Goal: Task Accomplishment & Management: Use online tool/utility

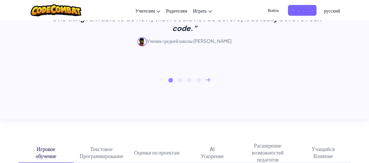
scroll to position [255, 0]
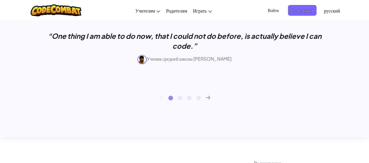
click at [209, 97] on icon at bounding box center [208, 97] width 4 height 3
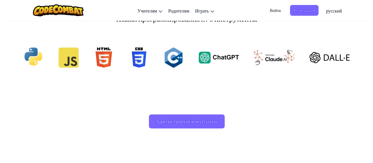
scroll to position [552, 0]
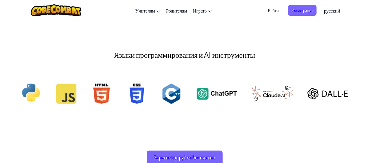
click at [269, 11] on span "Войти" at bounding box center [273, 10] width 18 height 11
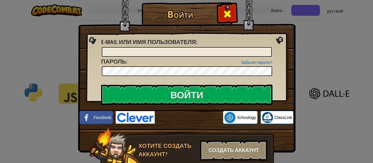
click at [225, 9] on span at bounding box center [227, 13] width 9 height 9
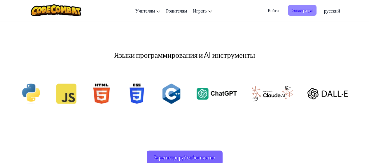
click at [302, 7] on span "Регистрация" at bounding box center [302, 10] width 29 height 11
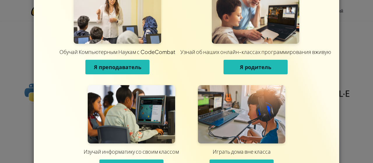
scroll to position [29, 0]
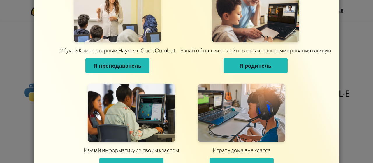
click at [247, 161] on button "Я - индивид" at bounding box center [242, 165] width 64 height 15
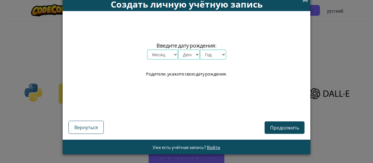
scroll to position [6, 0]
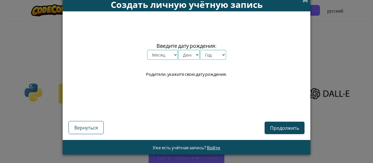
click at [170, 52] on select "Месяц январь февраль март апрель май июнь июль август сентябрь октябрь ноябрь д…" at bounding box center [162, 55] width 31 height 10
select select "1"
click at [147, 50] on select "Месяц январь февраль март апрель май июнь июль август сентябрь октябрь ноябрь д…" at bounding box center [162, 55] width 31 height 10
click at [189, 56] on select "День 1 2 3 4 5 6 7 8 9 10 11 12 13 14 15 16 17 18 19 20 21 22 23 24 25 26 27 28…" at bounding box center [189, 55] width 22 height 10
select select "1"
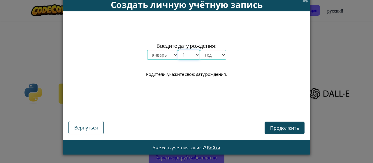
click at [178, 50] on select "День 1 2 3 4 5 6 7 8 9 10 11 12 13 14 15 16 17 18 19 20 21 22 23 24 25 26 27 28…" at bounding box center [189, 55] width 22 height 10
click at [212, 51] on select "Год 2025 2024 2023 2022 2021 2020 2019 2018 2017 2016 2015 2014 2013 2012 2011 …" at bounding box center [213, 55] width 26 height 10
select select "2025"
click at [200, 50] on select "Год 2025 2024 2023 2022 2021 2020 2019 2018 2017 2016 2015 2014 2013 2012 2011 …" at bounding box center [213, 55] width 26 height 10
click at [280, 123] on button "Продолжить" at bounding box center [285, 128] width 40 height 13
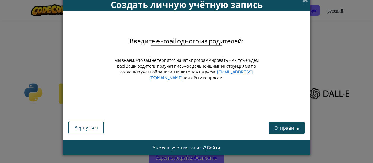
click at [189, 57] on span "Мы знаем, что вам не терпится начать программировать – мы тоже ждём вас! Ваши р…" at bounding box center [186, 68] width 145 height 23
click at [190, 54] on input "Введите e-mail одного из родителей:" at bounding box center [186, 51] width 71 height 12
type input "[EMAIL_ADDRESS][DOMAIN_NAME]"
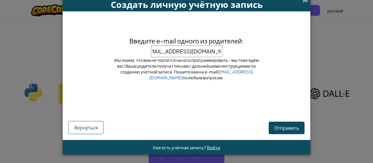
scroll to position [0, 0]
click at [289, 131] on button "Отправить" at bounding box center [287, 128] width 36 height 13
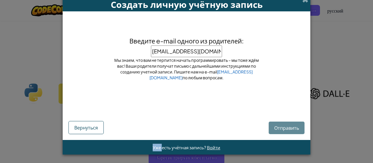
click at [289, 131] on div "Отправить Вернуться" at bounding box center [186, 121] width 236 height 26
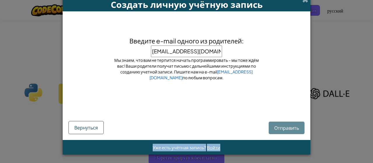
click at [289, 131] on div "Отправить Вернуться" at bounding box center [186, 121] width 236 height 26
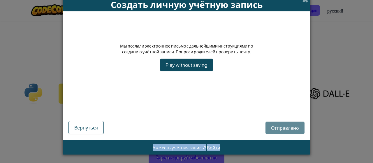
click at [289, 131] on div "Отправлено Вернуться" at bounding box center [186, 117] width 236 height 33
click at [206, 65] on link "Play without saving" at bounding box center [186, 65] width 53 height 13
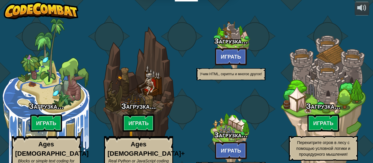
select select "ru"
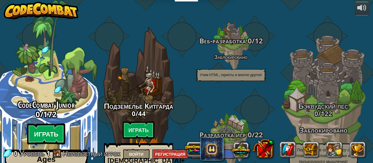
click at [46, 124] on btn "Играть" at bounding box center [46, 134] width 38 height 21
select select "ru"
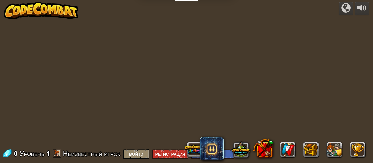
select select "ru"
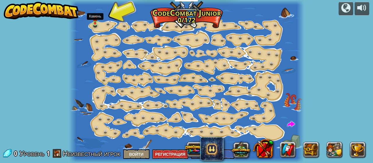
click at [96, 22] on img at bounding box center [95, 17] width 5 height 11
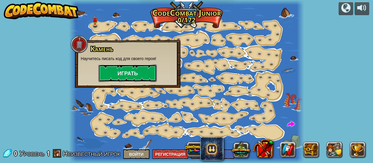
click at [120, 78] on button "Играть" at bounding box center [127, 72] width 58 height 17
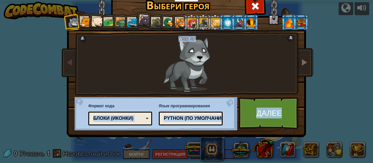
click at [304, 59] on span at bounding box center [304, 62] width 7 height 7
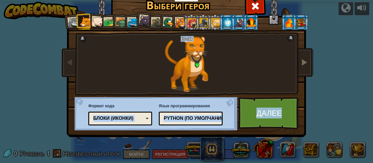
click at [304, 59] on span at bounding box center [304, 62] width 7 height 7
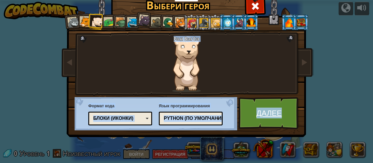
click at [267, 120] on link "Далее" at bounding box center [269, 113] width 61 height 32
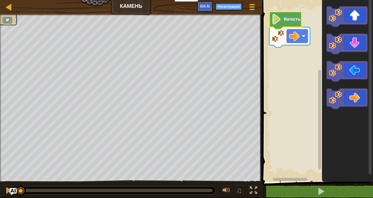
click at [292, 18] on text "Начать" at bounding box center [292, 19] width 17 height 5
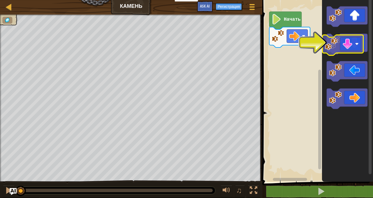
click at [344, 47] on icon "Рабочая область Blockly" at bounding box center [347, 44] width 41 height 20
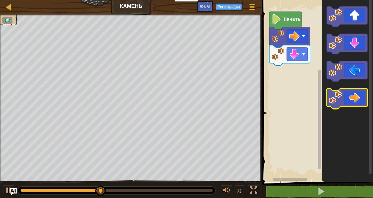
click at [344, 101] on icon "Рабочая область Blockly" at bounding box center [347, 99] width 41 height 20
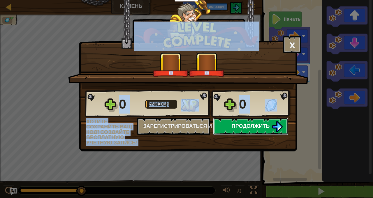
click at [246, 127] on span "Продолжить" at bounding box center [251, 125] width 38 height 7
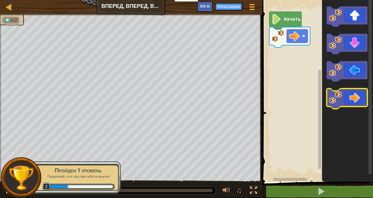
click at [327, 96] on icon "Рабочая область Blockly" at bounding box center [347, 99] width 41 height 20
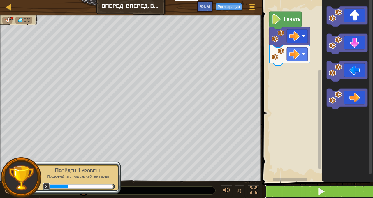
click at [300, 163] on button at bounding box center [321, 191] width 112 height 13
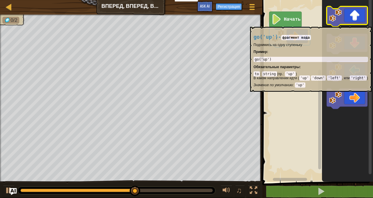
click at [353, 24] on icon "Рабочая область Blockly" at bounding box center [347, 16] width 41 height 20
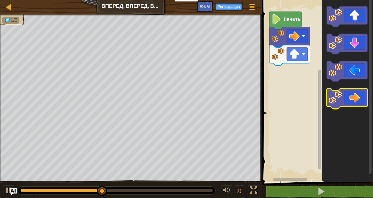
click at [352, 98] on icon "Рабочая область Blockly" at bounding box center [347, 99] width 41 height 20
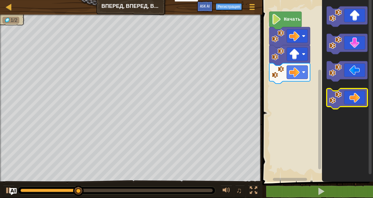
click at [352, 98] on icon "Рабочая область Blockly" at bounding box center [347, 99] width 41 height 20
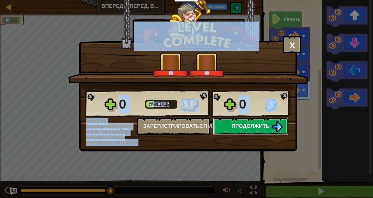
click at [267, 127] on span "Продолжить" at bounding box center [251, 125] width 38 height 7
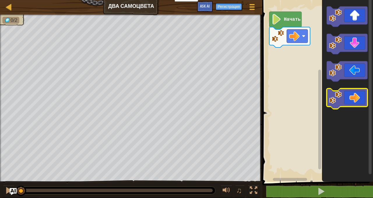
click at [346, 98] on icon "Рабочая область Blockly" at bounding box center [347, 99] width 41 height 20
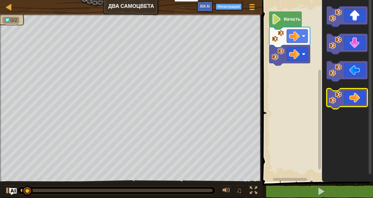
click at [346, 98] on icon "Рабочая область Blockly" at bounding box center [347, 99] width 41 height 20
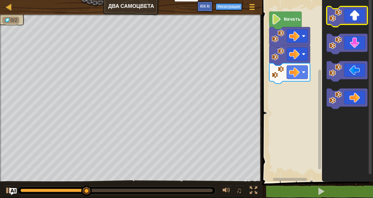
click at [354, 20] on icon "Рабочая область Blockly" at bounding box center [347, 16] width 41 height 20
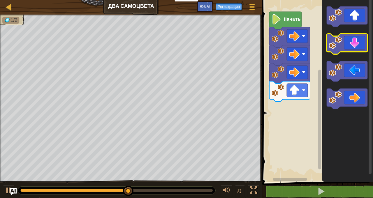
click at [351, 47] on icon "Рабочая область Blockly" at bounding box center [347, 44] width 41 height 20
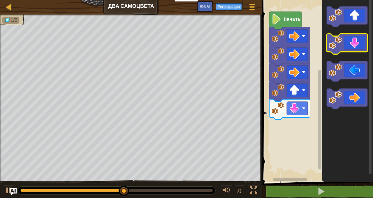
click at [351, 47] on icon "Рабочая область Blockly" at bounding box center [347, 44] width 41 height 20
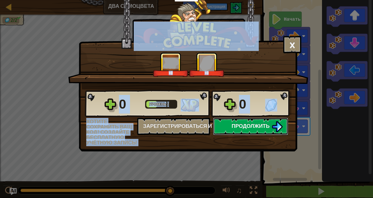
click at [242, 126] on span "Продолжить" at bounding box center [251, 125] width 38 height 7
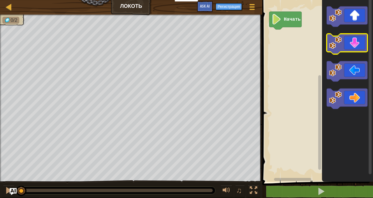
click at [341, 44] on image "Рабочая область Blockly" at bounding box center [335, 42] width 13 height 13
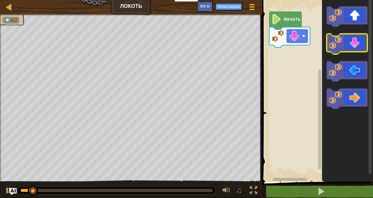
click at [341, 44] on image "Рабочая область Blockly" at bounding box center [335, 42] width 13 height 13
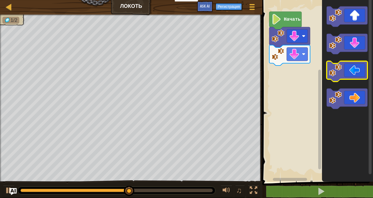
click at [343, 68] on icon "Рабочая область Blockly" at bounding box center [347, 71] width 41 height 20
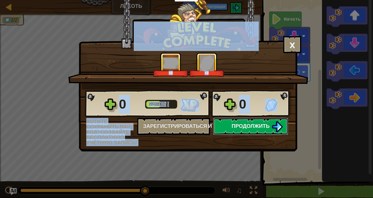
click at [245, 135] on button "Продолжить" at bounding box center [250, 126] width 75 height 17
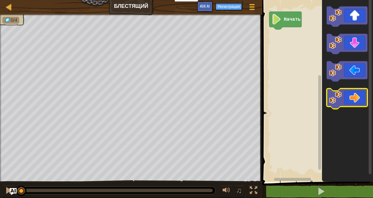
click at [340, 101] on image "Рабочая область Blockly" at bounding box center [335, 97] width 13 height 13
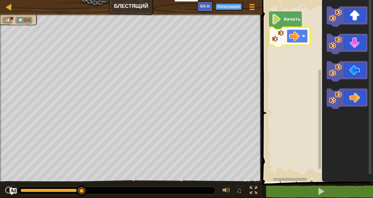
click at [304, 37] on image "Рабочая область Blockly" at bounding box center [303, 35] width 3 height 3
click at [304, 35] on image "Рабочая область Blockly" at bounding box center [303, 35] width 3 height 3
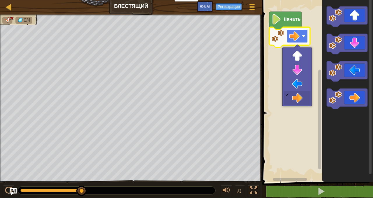
click at [304, 35] on image "Рабочая область Blockly" at bounding box center [303, 35] width 3 height 3
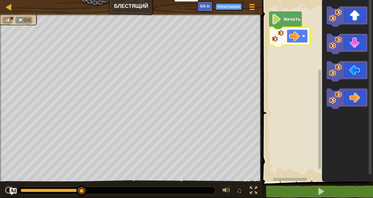
click at [296, 36] on image "Рабочая область Blockly" at bounding box center [294, 36] width 10 height 10
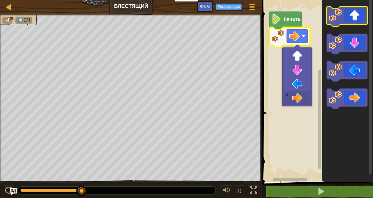
click at [338, 16] on image "Рабочая область Blockly" at bounding box center [335, 15] width 13 height 13
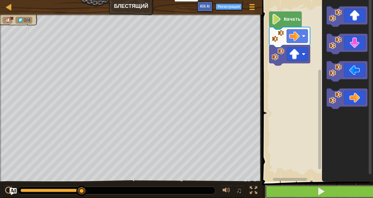
click at [315, 163] on button at bounding box center [321, 191] width 112 height 13
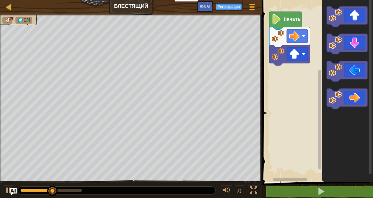
click at [282, 57] on image "Рабочая область Blockly" at bounding box center [278, 54] width 13 height 13
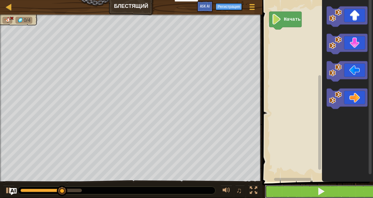
click at [310, 163] on button at bounding box center [321, 191] width 112 height 13
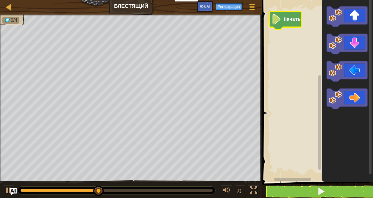
click at [275, 15] on image "Рабочая область Blockly" at bounding box center [277, 19] width 10 height 10
click at [288, 49] on rect "Рабочая область Blockly" at bounding box center [316, 89] width 112 height 185
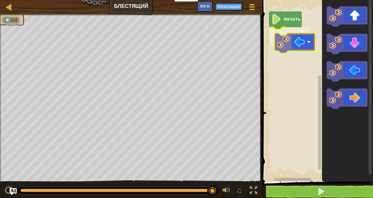
click at [271, 46] on div "Начать" at bounding box center [316, 89] width 112 height 185
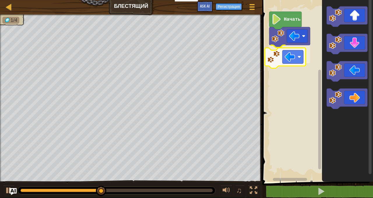
click at [278, 61] on div "Начать" at bounding box center [316, 89] width 112 height 185
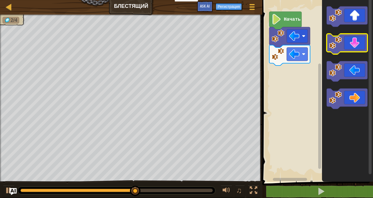
click at [341, 47] on image "Рабочая область Blockly" at bounding box center [335, 42] width 13 height 13
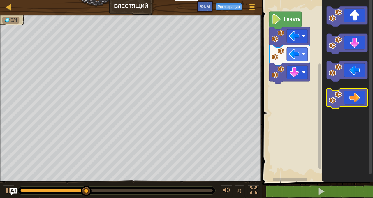
click at [335, 101] on image "Рабочая область Blockly" at bounding box center [335, 97] width 13 height 13
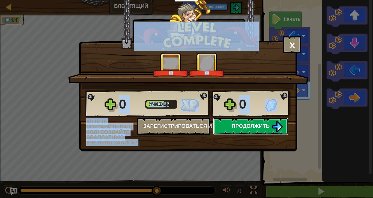
click at [270, 120] on button "Продолжить" at bounding box center [250, 126] width 75 height 17
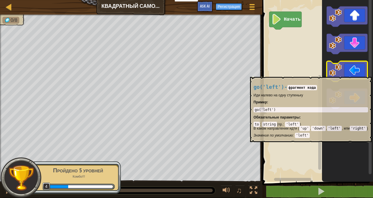
click at [332, 74] on image "Рабочая область Blockly" at bounding box center [335, 70] width 13 height 13
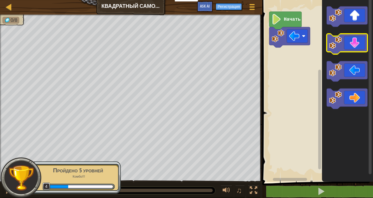
click at [338, 21] on image "Рабочая область Blockly" at bounding box center [335, 15] width 13 height 13
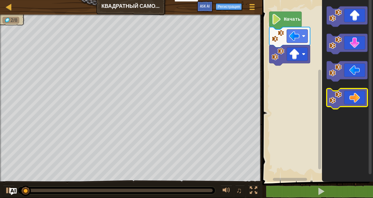
click at [335, 105] on icon "Рабочая область Blockly" at bounding box center [347, 99] width 41 height 20
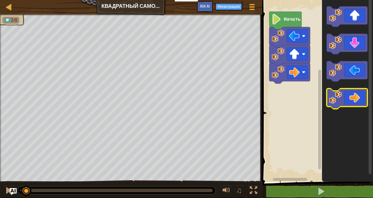
click at [335, 105] on icon "Рабочая область Blockly" at bounding box center [347, 99] width 41 height 20
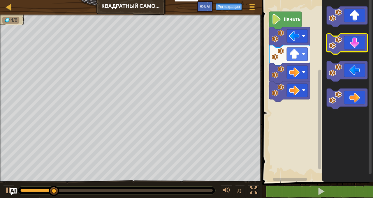
click at [342, 47] on icon "Рабочая область Blockly" at bounding box center [347, 44] width 41 height 20
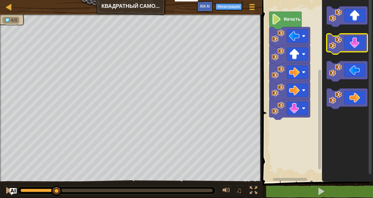
click at [342, 47] on icon "Рабочая область Blockly" at bounding box center [347, 44] width 41 height 20
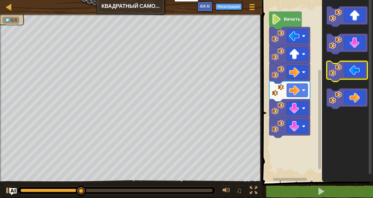
click at [335, 71] on image "Рабочая область Blockly" at bounding box center [335, 70] width 13 height 13
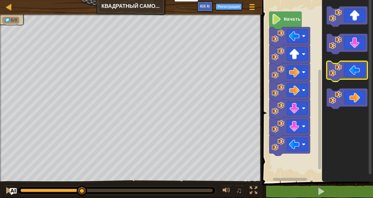
click at [335, 71] on image "Рабочая область Blockly" at bounding box center [335, 70] width 13 height 13
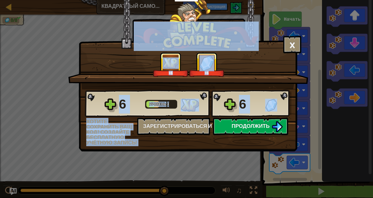
click at [245, 127] on span "Продолжить" at bounding box center [251, 125] width 38 height 7
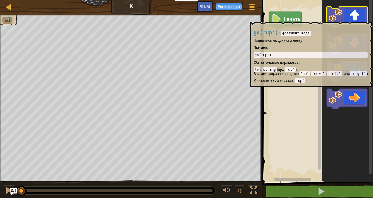
click at [349, 20] on icon "Рабочая область Blockly" at bounding box center [347, 16] width 41 height 20
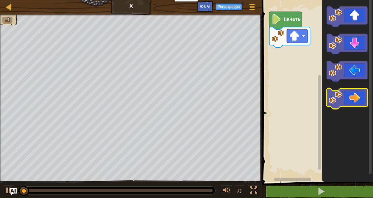
click at [334, 98] on image "Рабочая область Blockly" at bounding box center [335, 97] width 13 height 13
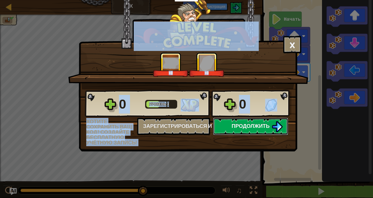
click at [237, 122] on button "Продолжить" at bounding box center [250, 126] width 75 height 17
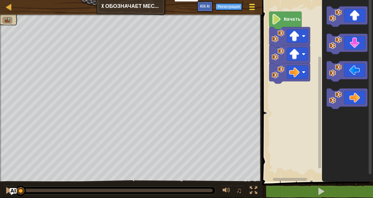
click at [248, 8] on button "Меню игры" at bounding box center [251, 8] width 15 height 14
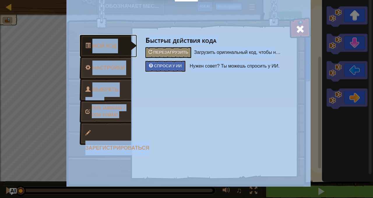
click at [121, 47] on link "Мой код" at bounding box center [108, 46] width 57 height 23
click at [117, 86] on span "Выбрать героя" at bounding box center [101, 97] width 33 height 22
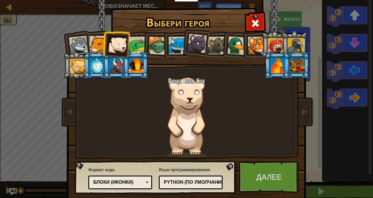
click at [152, 43] on div at bounding box center [157, 45] width 19 height 19
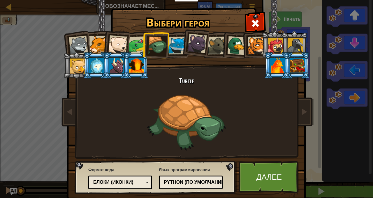
click at [214, 163] on div "Python (По умолчанию)" at bounding box center [189, 182] width 50 height 7
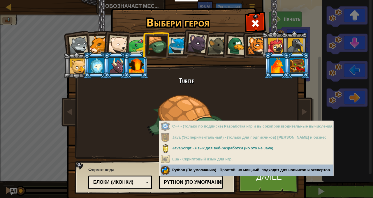
click at [142, 163] on div "Формат кода Текстовый код Блоки и код Блоки Блоки (иконки) Блоки (иконки) Блоки…" at bounding box center [120, 178] width 64 height 25
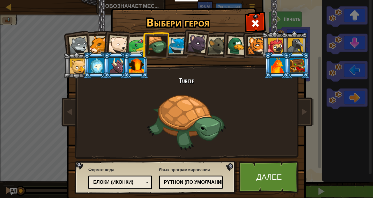
click at [140, 163] on div "Блоки (иконки)" at bounding box center [120, 182] width 56 height 9
click at [249, 163] on link "Далее" at bounding box center [269, 177] width 61 height 32
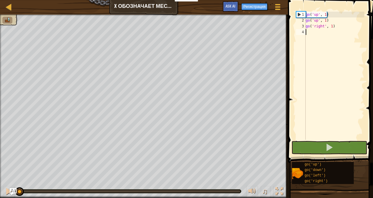
scroll to position [3, 0]
type textarea "go"
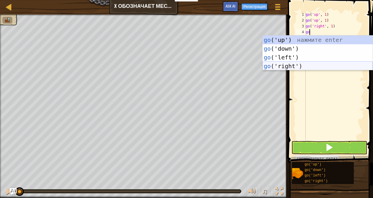
click at [284, 64] on div "go ('up') нажмите enter go ('down') нажмите enter go ('left') нажмите enter go …" at bounding box center [318, 62] width 110 height 52
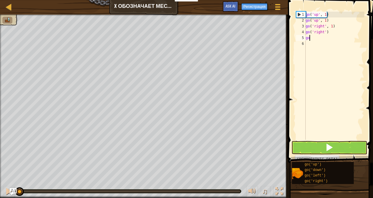
type textarea "g"
type textarea "go"
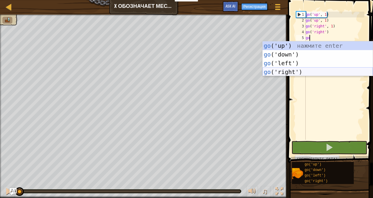
click at [293, 73] on div "go ('up') нажмите enter go ('down') нажмите enter go ('left') нажмите enter go …" at bounding box center [318, 67] width 110 height 52
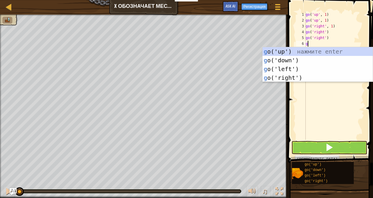
type textarea "go"
click at [286, 61] on div "go ('up') нажмите enter go ('down') нажмите enter go ('left') нажмите enter go …" at bounding box center [318, 73] width 110 height 52
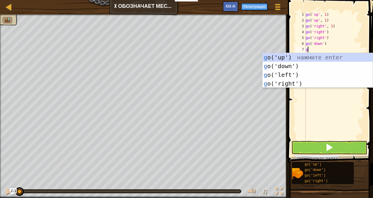
type textarea "go"
click at [281, 66] on div "go ('up') нажмите enter go ('down') нажмите enter go ('left') нажмите enter go …" at bounding box center [318, 79] width 110 height 52
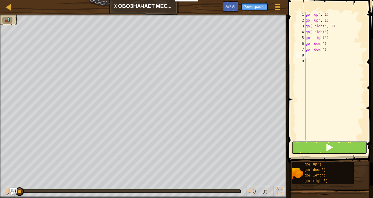
click at [318, 147] on button at bounding box center [329, 147] width 76 height 13
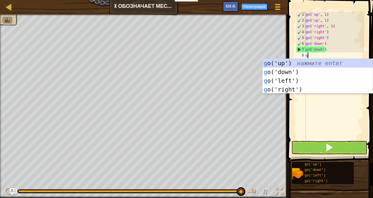
type textarea "go"
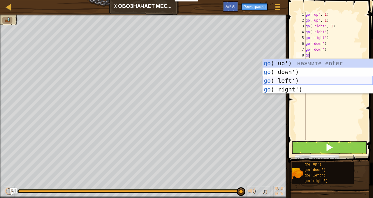
click at [279, 78] on div "go ('up') нажмите enter go ('down') нажмите enter go ('left') нажмите enter go …" at bounding box center [318, 85] width 110 height 52
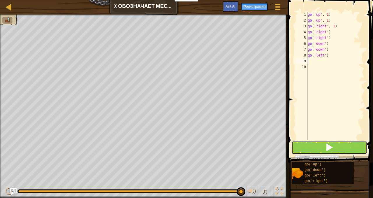
click at [309, 145] on button at bounding box center [329, 147] width 76 height 13
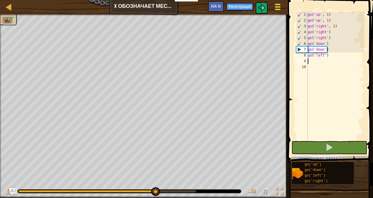
click at [277, 6] on span at bounding box center [278, 6] width 6 height 1
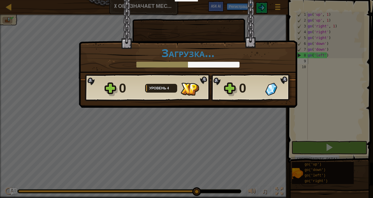
click at [223, 119] on div "× Насколько интересным был этот уровень? Загрузка... Reticulating Splines... За…" at bounding box center [186, 99] width 373 height 198
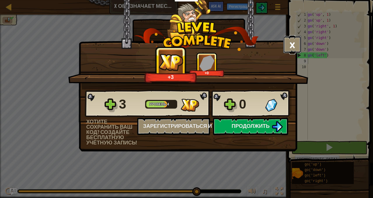
click at [292, 46] on button "×" at bounding box center [292, 44] width 18 height 17
click at [256, 126] on div "× Насколько интересным был этот уровень? +3 +0 Reticulating Splines... 3 Уровен…" at bounding box center [188, 76] width 219 height 152
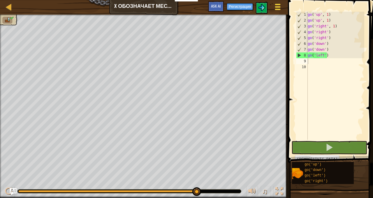
click at [277, 7] on span at bounding box center [278, 6] width 6 height 1
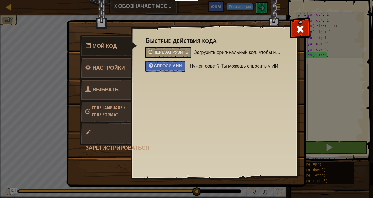
click at [112, 92] on span "Выбрать героя" at bounding box center [101, 97] width 33 height 22
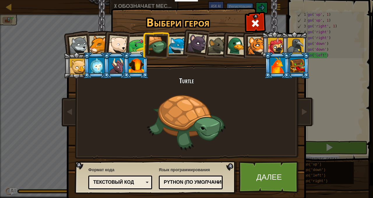
click at [210, 163] on div "Python (По умолчанию)" at bounding box center [189, 182] width 50 height 7
click at [216, 163] on div "Язык программирования Python (По умолчанию) JavaScript Lua C++ Java (Эксперимен…" at bounding box center [191, 178] width 64 height 25
click at [140, 163] on div "Текстовый код" at bounding box center [118, 182] width 50 height 7
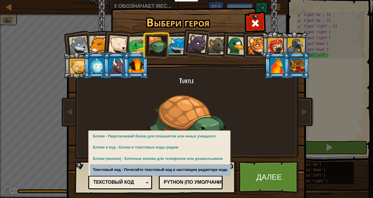
click at [150, 163] on div "Формат кода Текстовый код [GEOGRAPHIC_DATA] и код Блоки Блоки (иконки) Текстовы…" at bounding box center [120, 178] width 64 height 24
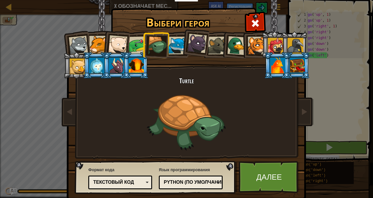
click at [206, 163] on div "Python (По умолчанию)" at bounding box center [189, 182] width 50 height 7
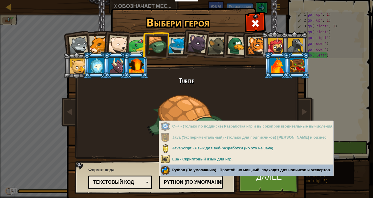
click at [203, 163] on div "Язык программирования Python (По умолчанию) JavaScript Lua C++ Java (Эксперимен…" at bounding box center [191, 178] width 64 height 24
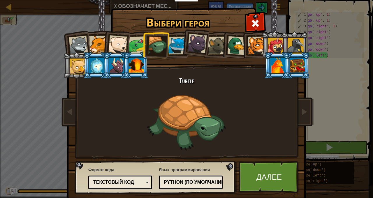
click at [200, 163] on div "Python (По умолчанию)" at bounding box center [189, 182] width 50 height 7
click at [258, 163] on link "Далее" at bounding box center [269, 177] width 61 height 32
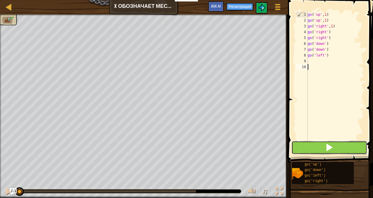
click at [317, 149] on button at bounding box center [329, 147] width 76 height 13
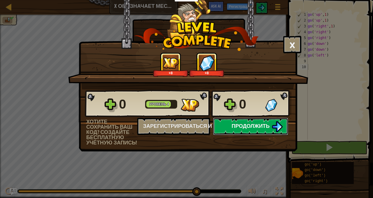
click at [266, 133] on button "Продолжить" at bounding box center [250, 126] width 75 height 17
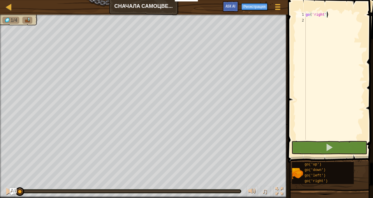
click at [311, 18] on div "go ( 'right' )" at bounding box center [334, 82] width 60 height 140
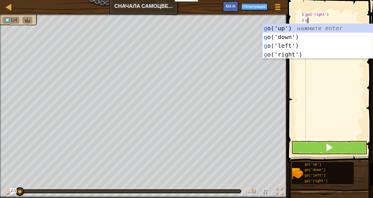
type textarea "go"
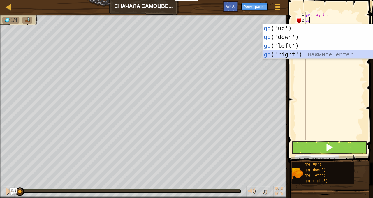
click at [295, 55] on div "go ('up') нажмите enter go ('down') нажмите enter go ('left') нажмите enter go …" at bounding box center [318, 50] width 110 height 52
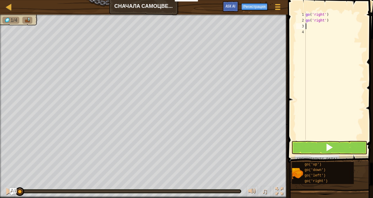
type textarea "go"
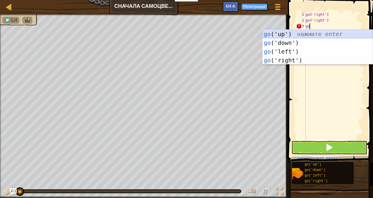
click at [292, 35] on div "go ('up') нажмите enter go ('down') нажмите enter go ('left') нажмите enter go …" at bounding box center [318, 56] width 110 height 52
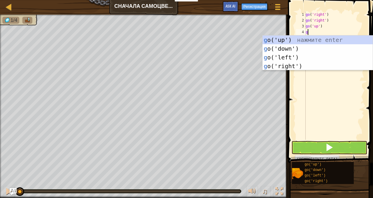
type textarea "go"
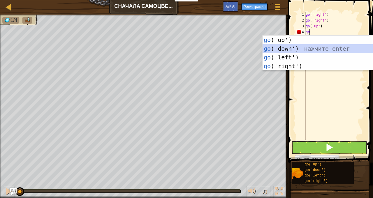
click at [291, 48] on div "go ('up') нажмите enter go ('down') нажмите enter go ('left') нажмите enter go …" at bounding box center [318, 62] width 110 height 52
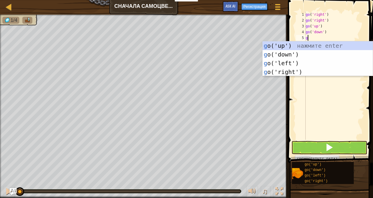
type textarea "go"
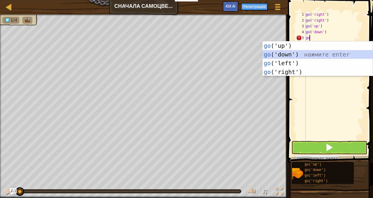
click at [286, 54] on div "go ('up') нажмите enter go ('down') нажмите enter go ('left') нажмите enter go …" at bounding box center [318, 67] width 110 height 52
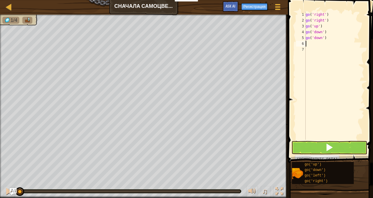
type textarea "go"
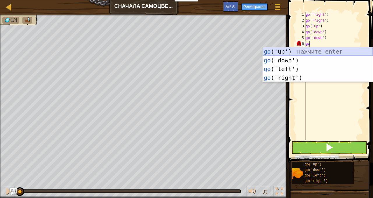
click at [286, 50] on div "go ('up') нажмите enter go ('down') нажмите enter go ('left') нажмите enter go …" at bounding box center [318, 73] width 110 height 52
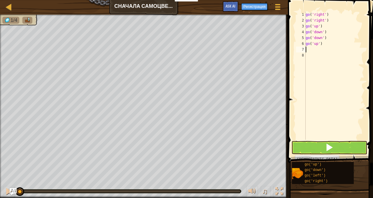
type textarea "g"
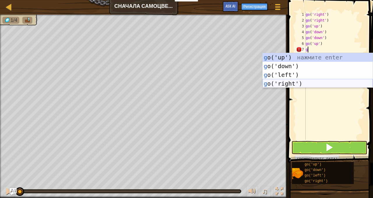
click at [291, 81] on div "g o('up') нажмите enter g o('down') нажмите enter g o('left') нажмите enter g o…" at bounding box center [318, 79] width 110 height 52
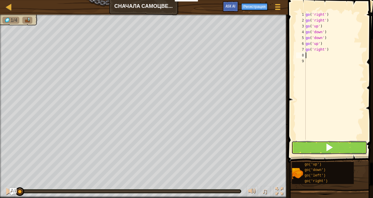
click at [317, 148] on button at bounding box center [329, 147] width 76 height 13
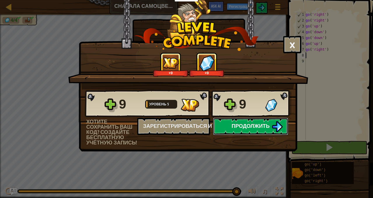
click at [232, 126] on span "Продолжить" at bounding box center [251, 125] width 38 height 7
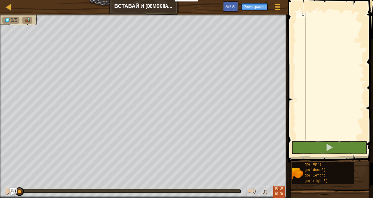
click at [279, 163] on div at bounding box center [279, 192] width 8 height 8
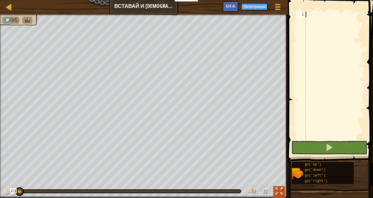
click at [279, 163] on div at bounding box center [279, 192] width 8 height 8
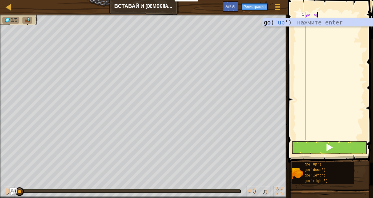
scroll to position [3, 1]
type textarea "go('up')"
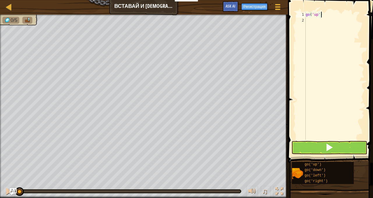
click at [312, 23] on div "go ( 'up' )" at bounding box center [334, 82] width 60 height 140
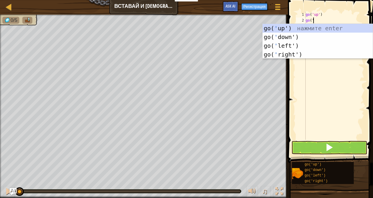
scroll to position [3, 0]
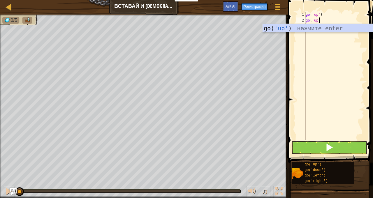
type textarea "go('up')"
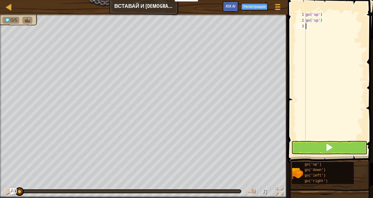
click at [315, 30] on div "go ( 'up' ) go ( 'up' )" at bounding box center [334, 82] width 60 height 140
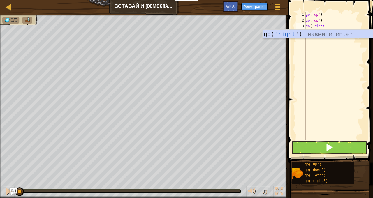
type textarea "go('right)"
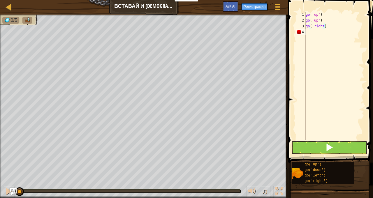
click at [311, 31] on div "go ( 'up' ) go ( 'up' ) go ( ' right )" at bounding box center [334, 82] width 60 height 140
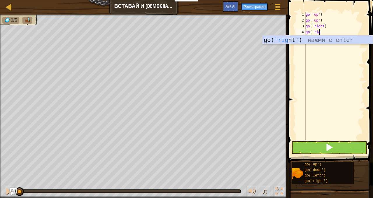
scroll to position [3, 1]
type textarea "go('right)"
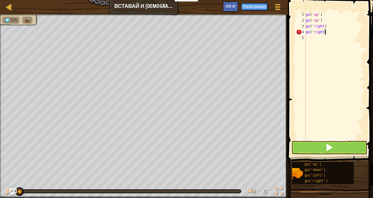
click at [311, 39] on div "go ( 'up' ) go ( 'up' ) go ( ' right ) go ( ' right )" at bounding box center [334, 82] width 60 height 140
click at [323, 32] on div "go ( 'up' ) go ( 'up' ) go ( ' right ) go ( ' right )" at bounding box center [334, 82] width 60 height 140
type textarea "go('right')"
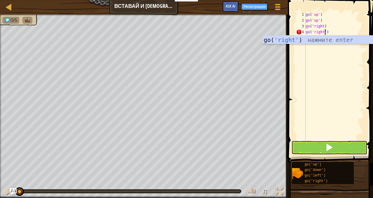
scroll to position [3, 1]
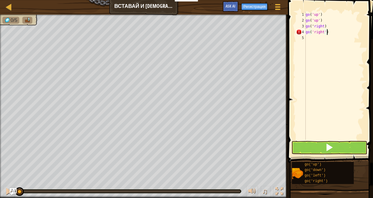
click at [316, 38] on div "go ( 'up' ) go ( 'up' ) go ( ' right ) go ( 'right' )" at bounding box center [334, 82] width 60 height 140
click at [323, 25] on div "go ( 'up' ) go ( 'up' ) go ( ' right ) go ( 'right' )" at bounding box center [334, 82] width 60 height 140
type textarea "go('right')"
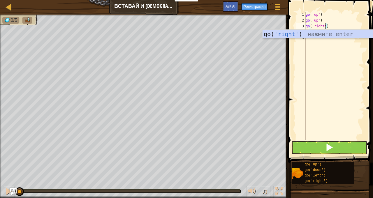
scroll to position [3, 1]
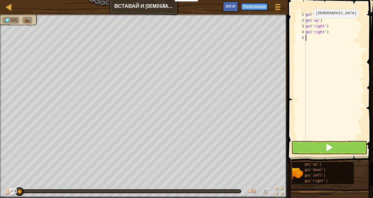
click at [309, 23] on div "go ( 'up' ) go ( 'up' ) go ( 'right' ) go ( 'right' )" at bounding box center [334, 82] width 60 height 140
click at [332, 32] on div "go ( 'up' ) go ( 'up' ) go ( 'right' ) go ( 'right' )" at bounding box center [334, 82] width 60 height 140
type textarea "g"
